Goal: Information Seeking & Learning: Learn about a topic

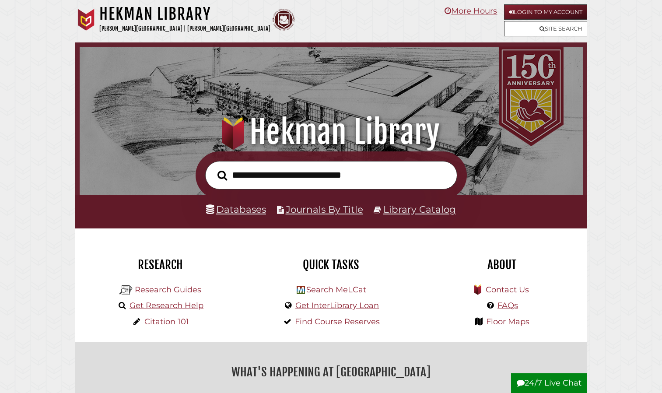
scroll to position [166, 499]
click at [370, 182] on input "text" at bounding box center [331, 175] width 252 height 28
type input "*"
type input "**********"
click at [213, 168] on button "Search" at bounding box center [222, 175] width 18 height 15
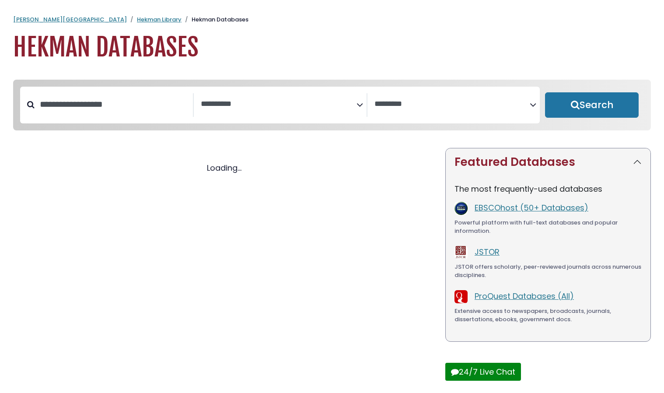
select select "Database Subject Filter"
select select "Database Vendors Filter"
select select "Database Subject Filter"
select select "Database Vendors Filter"
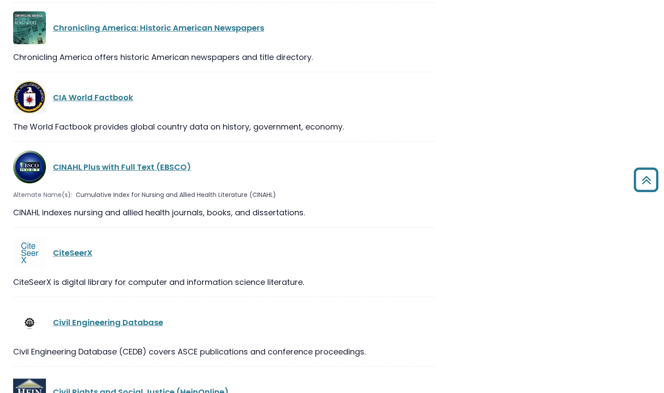
scroll to position [4135, 0]
drag, startPoint x: 154, startPoint y: 156, endPoint x: 159, endPoint y: 149, distance: 9.4
click at [159, 150] on div "CINAHL Plus with Full Text (EBSCO)" at bounding box center [224, 166] width 422 height 33
click at [159, 161] on link "CINAHL Plus with Full Text (EBSCO)" at bounding box center [122, 166] width 138 height 11
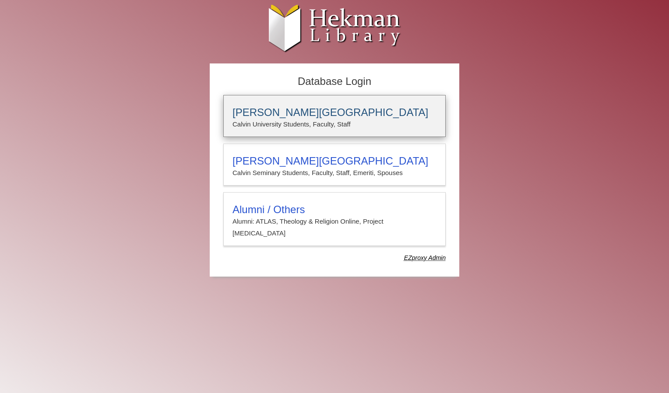
type input "**********"
click at [264, 119] on p "Calvin University Students, Faculty, Staff" at bounding box center [334, 124] width 204 height 11
